Goal: Task Accomplishment & Management: Complete application form

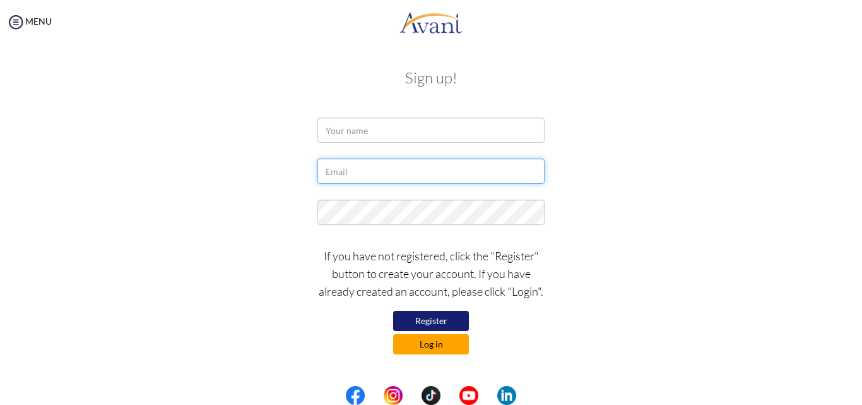
type input "[EMAIL_ADDRESS][DOMAIN_NAME]"
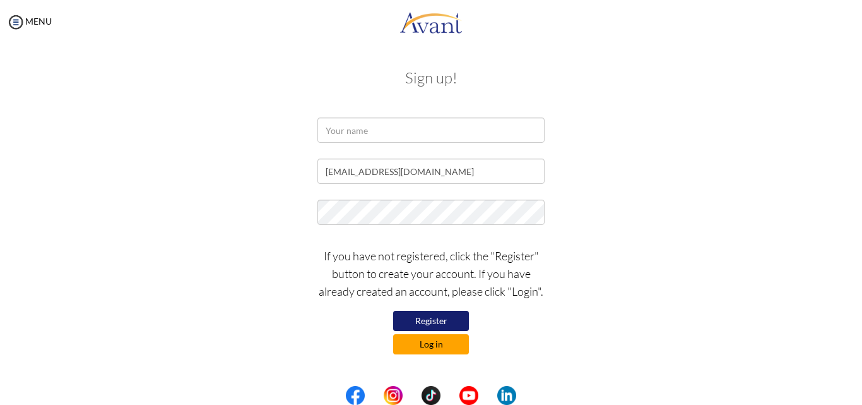
click at [434, 344] on button "Log in" at bounding box center [431, 344] width 76 height 20
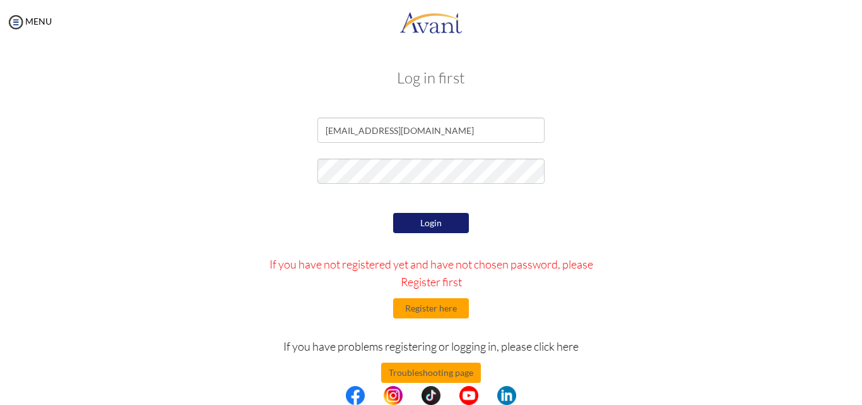
click at [437, 218] on button "Login" at bounding box center [431, 223] width 76 height 20
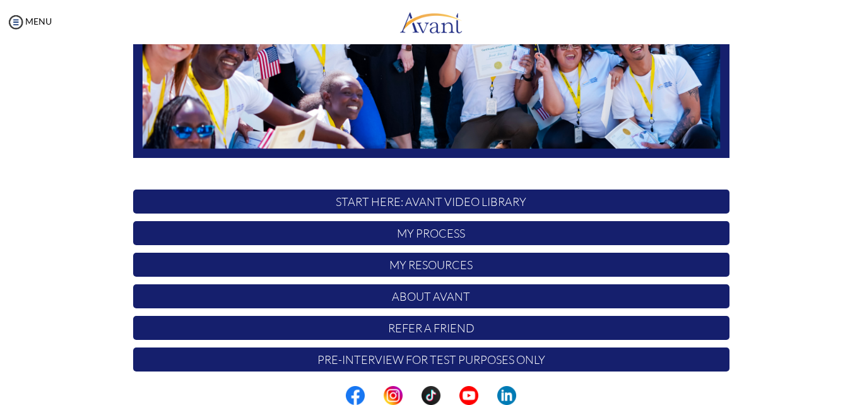
scroll to position [297, 0]
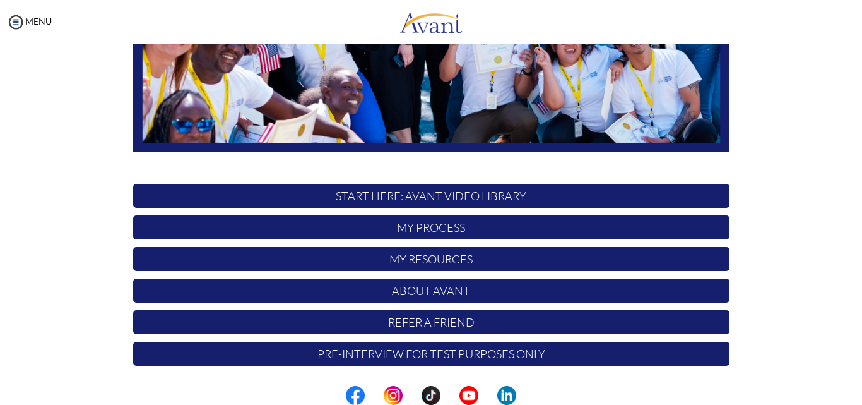
click at [497, 222] on p "My Process" at bounding box center [431, 227] width 597 height 24
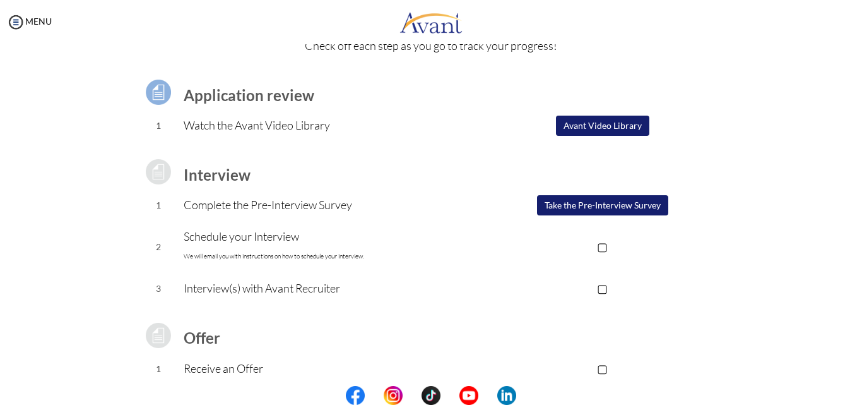
scroll to position [64, 0]
click at [590, 203] on button "Take the Pre-Interview Survey" at bounding box center [602, 206] width 131 height 20
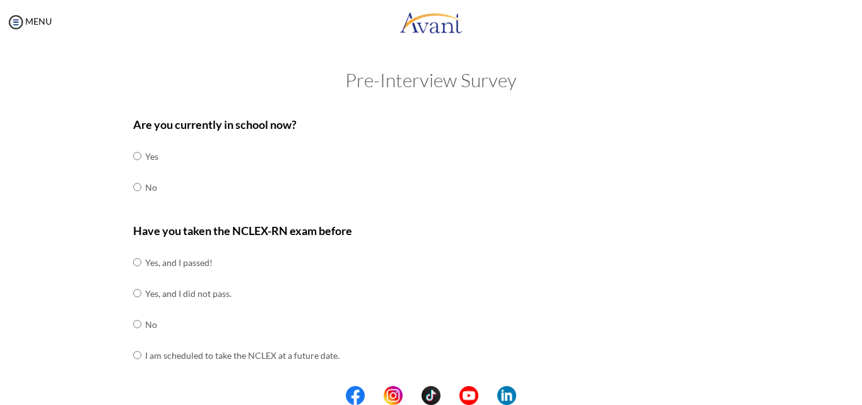
click at [158, 189] on div "Are you currently in school now? Yes No" at bounding box center [431, 166] width 597 height 100
click at [141, 183] on td at bounding box center [143, 187] width 4 height 31
click at [134, 169] on input "radio" at bounding box center [137, 155] width 8 height 25
radio input "true"
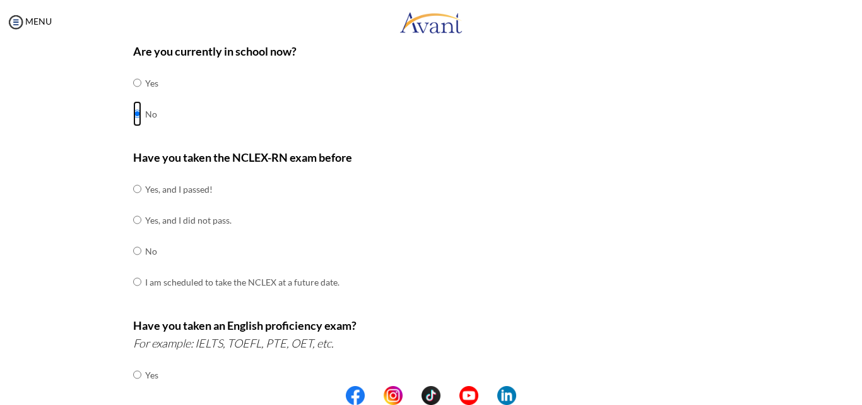
scroll to position [72, 0]
click at [145, 258] on td "No" at bounding box center [242, 252] width 194 height 31
click at [133, 203] on input "radio" at bounding box center [137, 189] width 8 height 25
radio input "true"
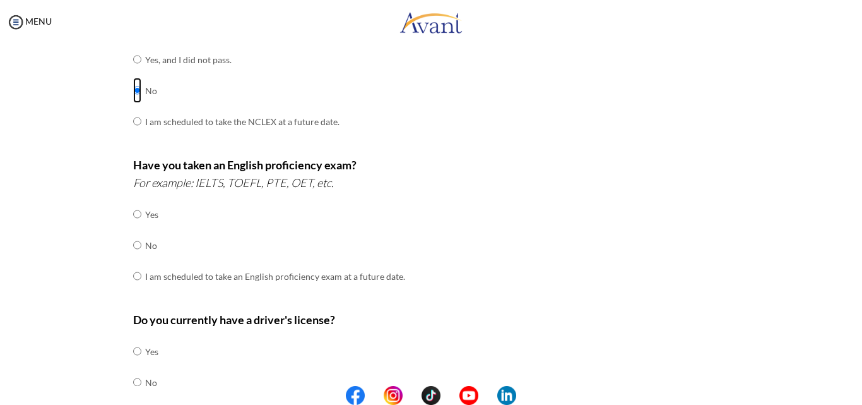
scroll to position [238, 0]
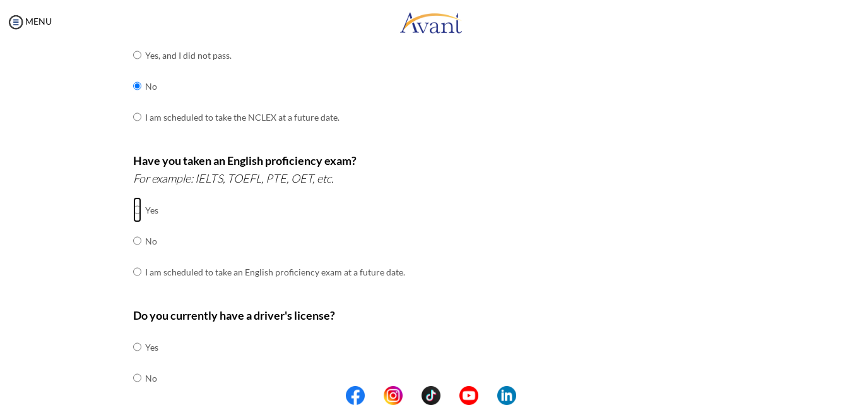
click at [133, 211] on input "radio" at bounding box center [137, 209] width 8 height 25
radio input "true"
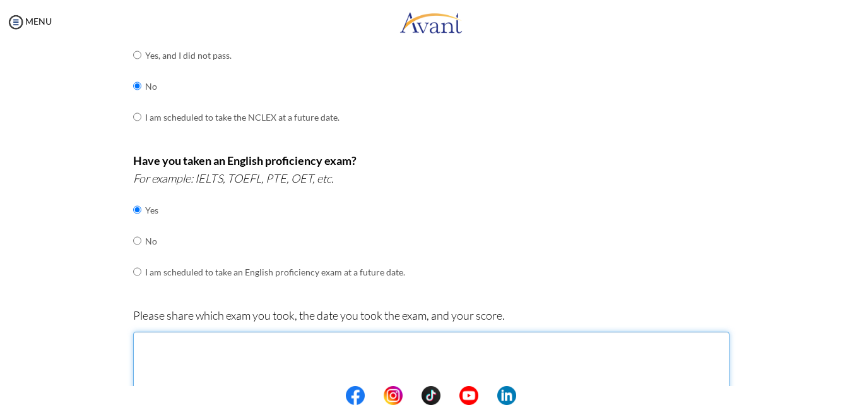
click at [295, 350] on textarea at bounding box center [431, 367] width 597 height 72
type textarea "i"
click at [415, 340] on textarea "I took IELT exams twice, [DATE] got Listening" at bounding box center [431, 367] width 597 height 72
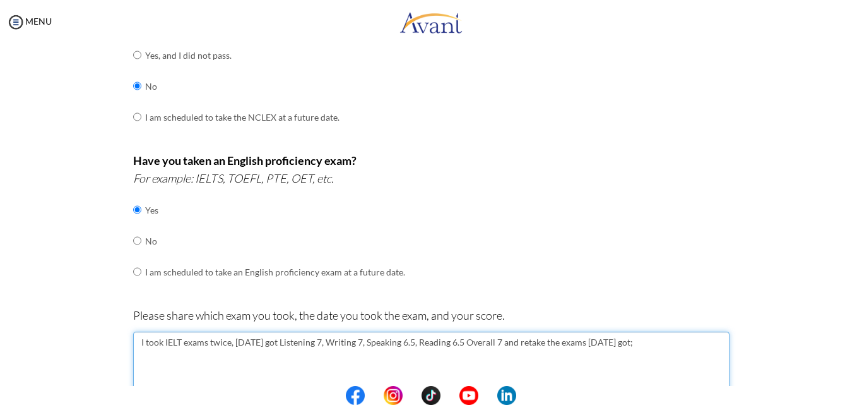
drag, startPoint x: 317, startPoint y: 352, endPoint x: 485, endPoint y: 343, distance: 168.8
click at [485, 343] on textarea "I took IELT exams twice, [DATE] got Listening 7, Writing 7, Speaking 6.5, Readi…" at bounding box center [431, 367] width 597 height 72
click at [694, 339] on textarea "I took IELT exams twice, [DATE] got Listening 7, Writing 7, Speaking 6.5, Readi…" at bounding box center [431, 367] width 597 height 72
paste textarea "Listening 7, Writing 7, Speaking 6.5, Reading 6.5"
click at [704, 343] on textarea "I took IELT exams twice, [DATE] got Listening 7, Writing 7, Speaking 6.5, Readi…" at bounding box center [431, 367] width 597 height 72
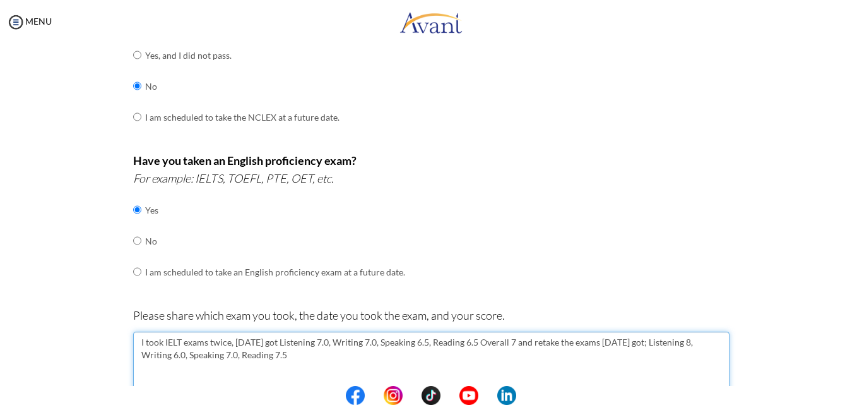
type textarea "I took IELT exams twice, [DATE] got Listening 7.0, Writing 7.0, Speaking 6.5, R…"
